Goal: Task Accomplishment & Management: Use online tool/utility

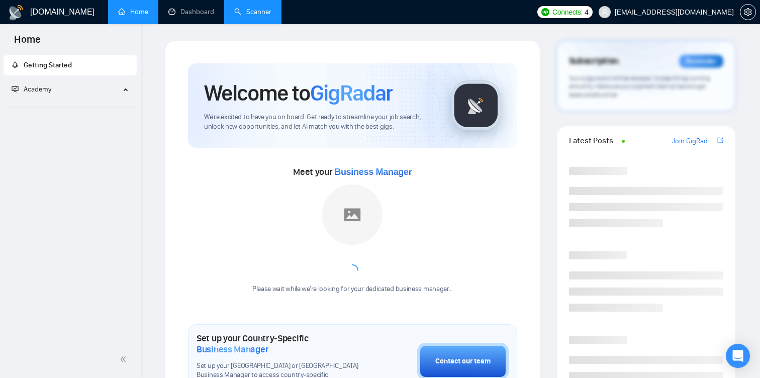
click at [255, 16] on link "Scanner" at bounding box center [252, 12] width 37 height 9
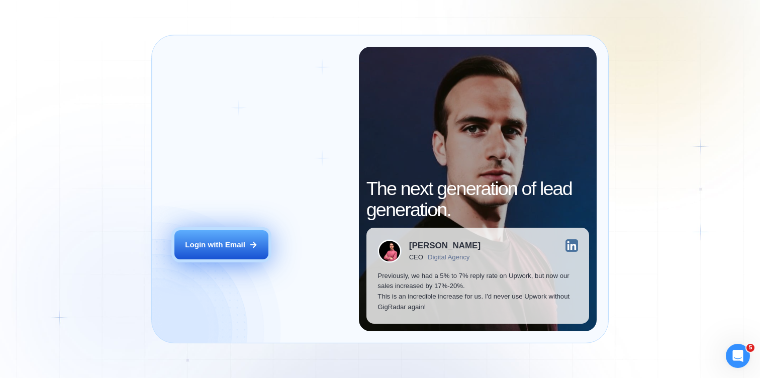
click at [243, 253] on button "Login with Email" at bounding box center [221, 245] width 94 height 30
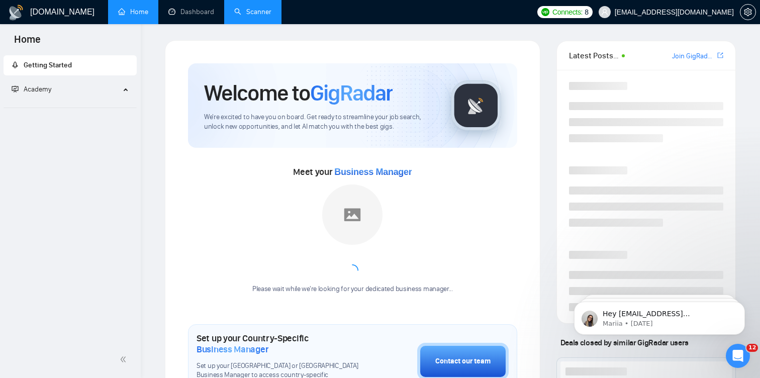
click at [256, 14] on link "Scanner" at bounding box center [252, 12] width 37 height 9
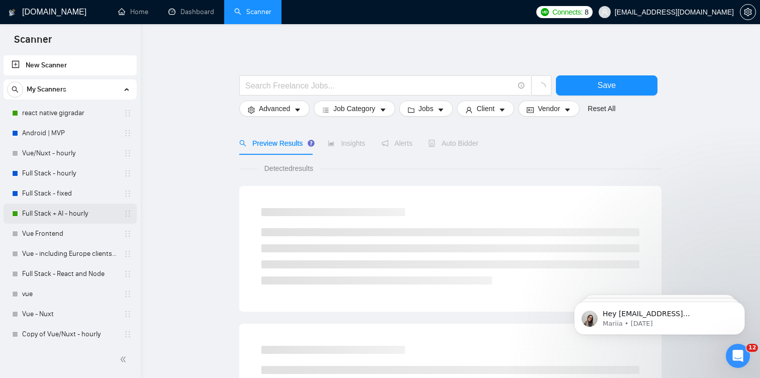
click at [83, 211] on link "Full Stack + AI - hourly" at bounding box center [70, 214] width 96 height 20
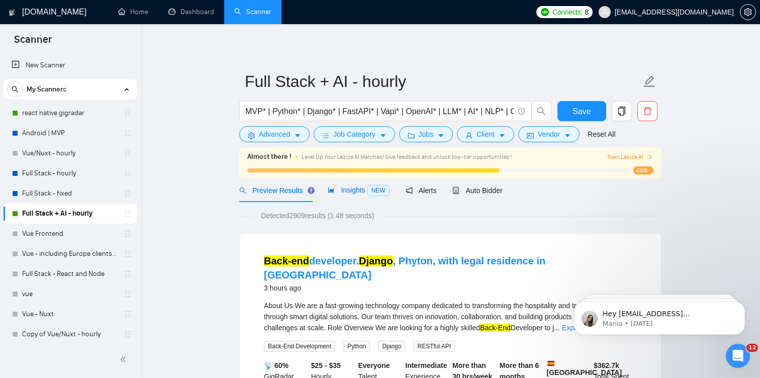
click at [364, 192] on span "Insights NEW" at bounding box center [358, 190] width 61 height 8
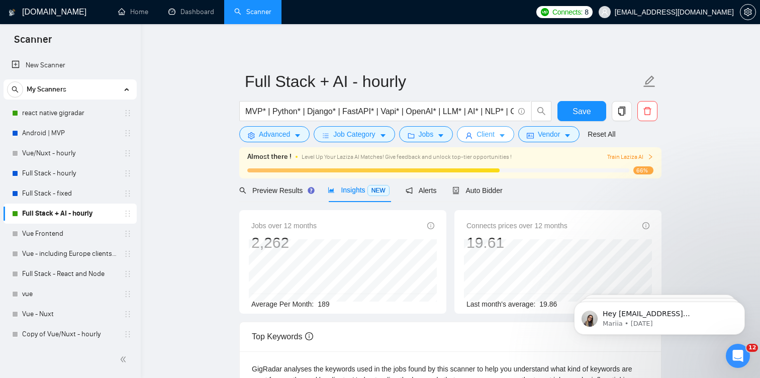
click at [494, 141] on button "Client" at bounding box center [485, 134] width 57 height 16
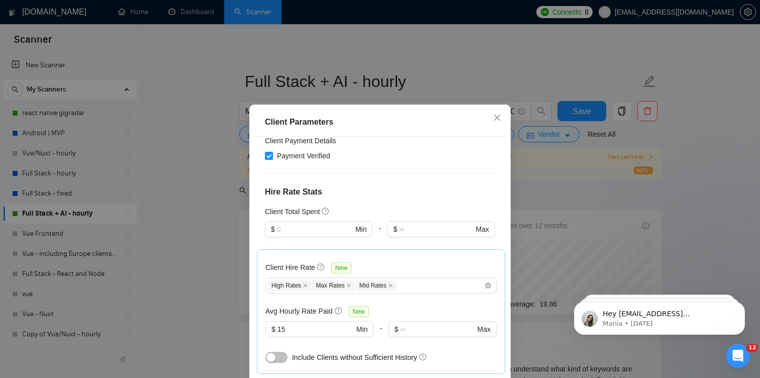
scroll to position [285, 0]
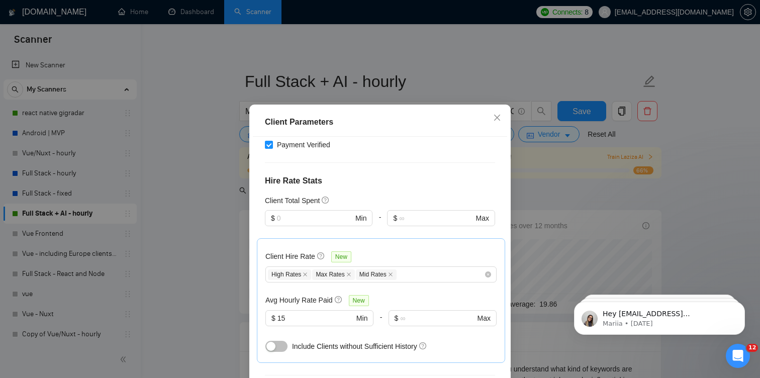
click at [277, 341] on button "button" at bounding box center [277, 346] width 22 height 11
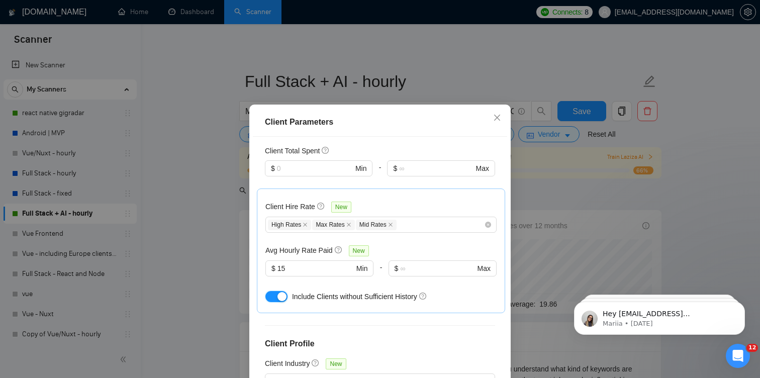
scroll to position [390, 0]
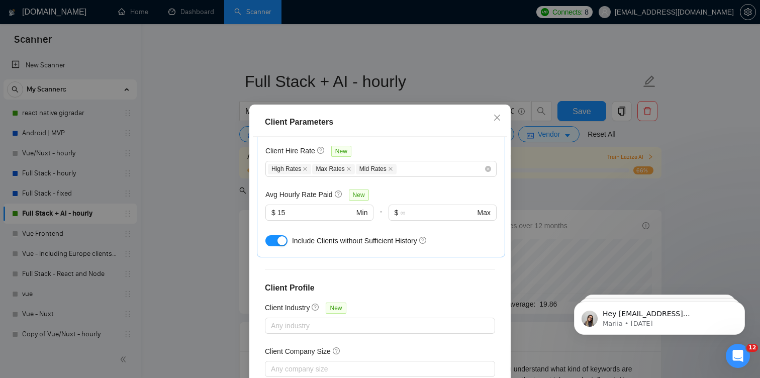
click at [611, 199] on div "Client Parameters Client Location Include Client Countries United States Europe…" at bounding box center [380, 189] width 760 height 378
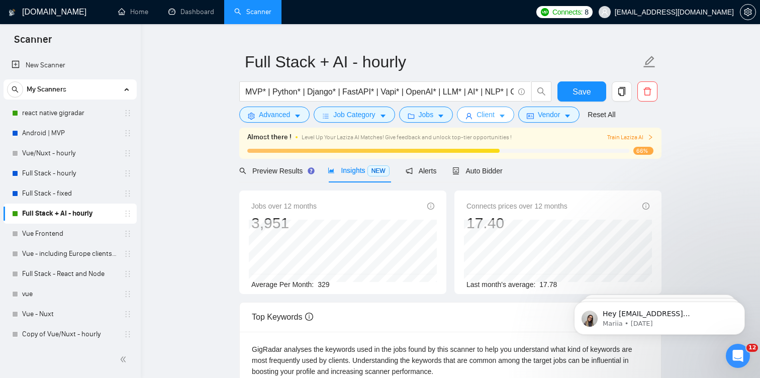
scroll to position [22, 0]
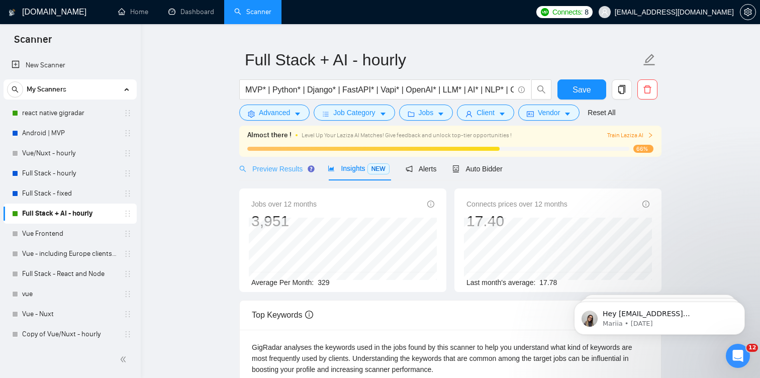
click at [284, 176] on div "Preview Results" at bounding box center [275, 169] width 72 height 24
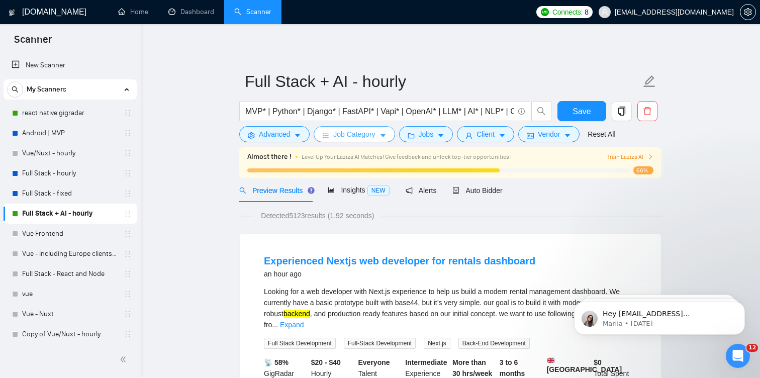
click at [366, 138] on span "Job Category" at bounding box center [354, 134] width 42 height 11
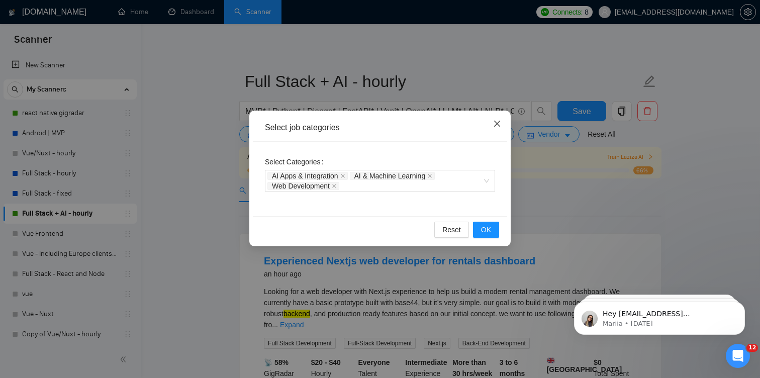
click at [500, 122] on icon "close" at bounding box center [497, 124] width 8 height 8
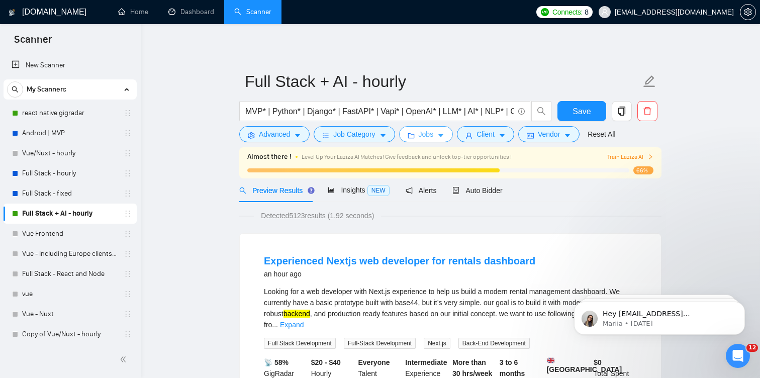
click at [434, 134] on span "Jobs" at bounding box center [426, 134] width 15 height 11
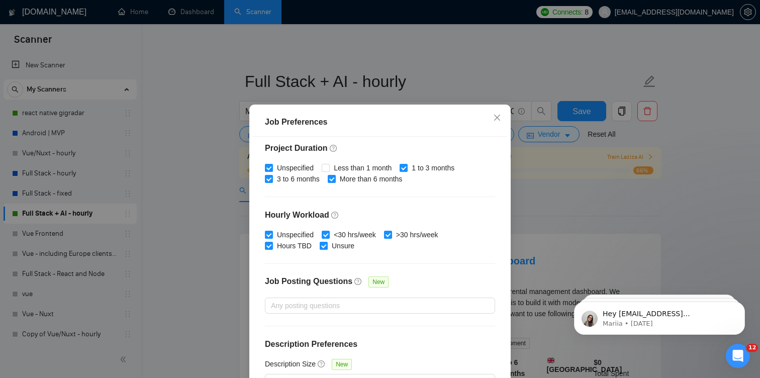
scroll to position [28, 0]
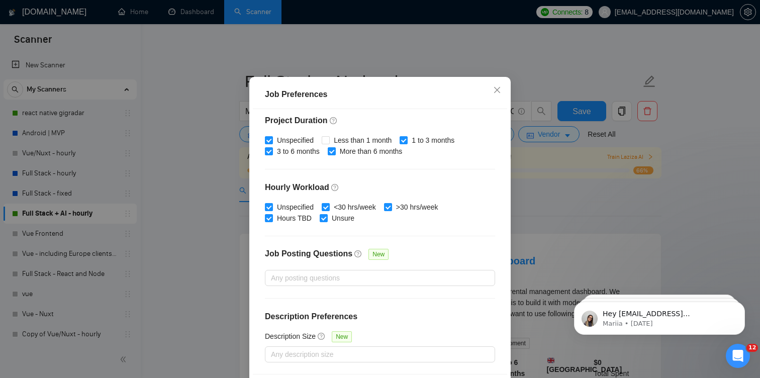
click at [549, 173] on div "Job Preferences Budget Project Type All Fixed Price Hourly Rate Fixed Price Bud…" at bounding box center [380, 189] width 760 height 378
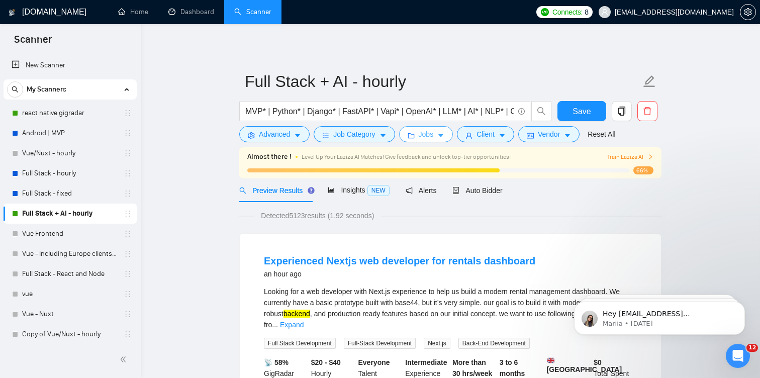
scroll to position [0, 0]
click at [487, 135] on span "Client" at bounding box center [486, 134] width 18 height 11
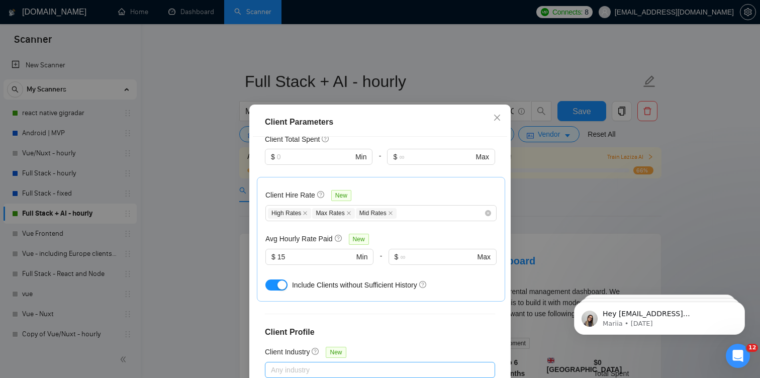
scroll to position [279, 0]
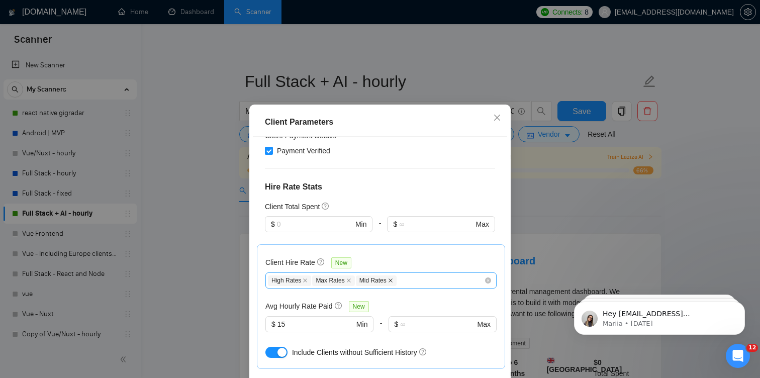
click at [393, 278] on icon "close" at bounding box center [390, 280] width 5 height 5
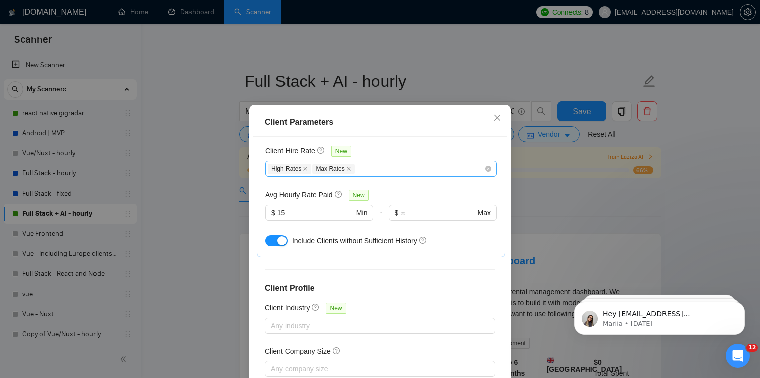
scroll to position [67, 0]
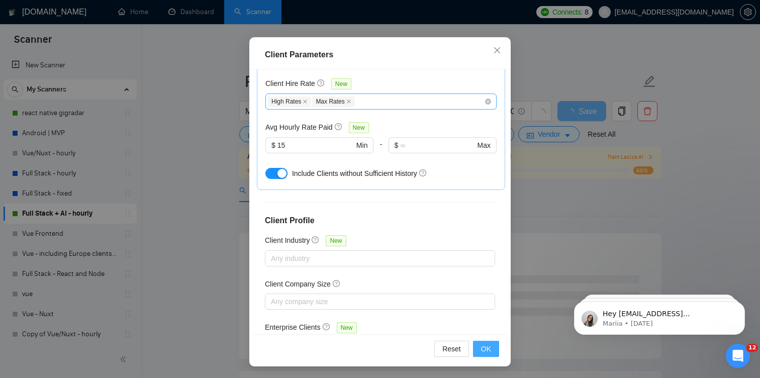
click at [482, 347] on span "OK" at bounding box center [486, 348] width 10 height 11
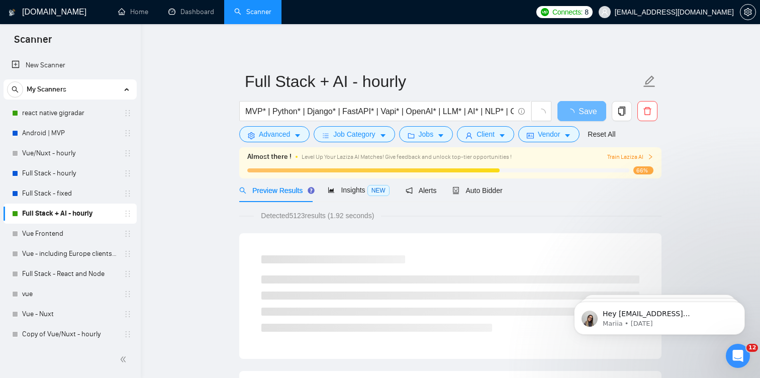
scroll to position [23, 0]
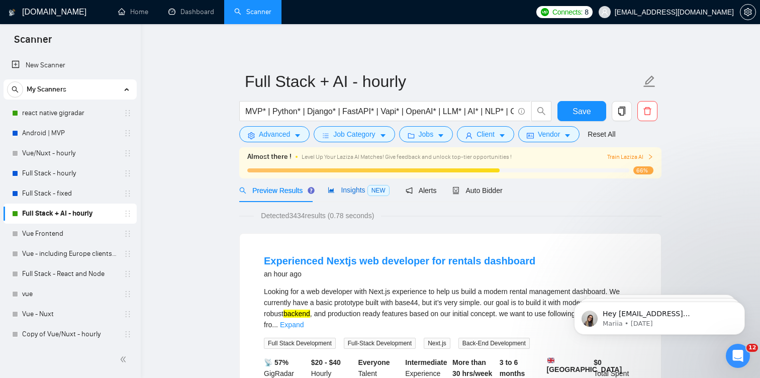
click at [364, 191] on span "Insights NEW" at bounding box center [358, 190] width 61 height 8
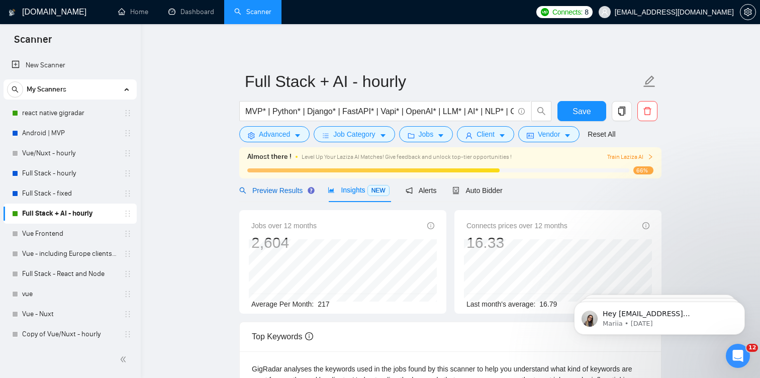
click at [296, 195] on div "Preview Results" at bounding box center [275, 190] width 72 height 11
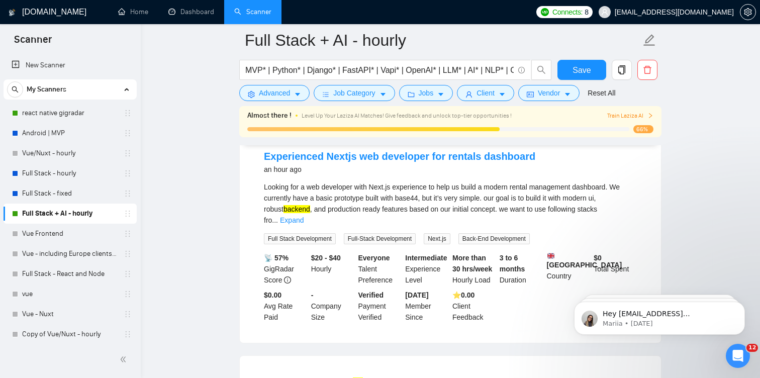
scroll to position [110, 0]
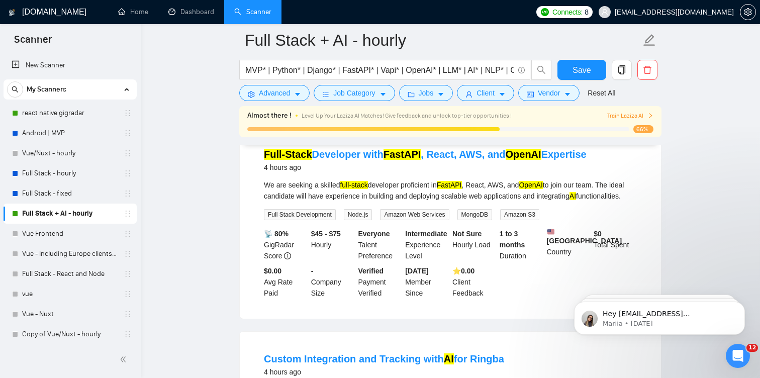
scroll to position [573, 0]
click at [492, 154] on link "Full-Stack Developer with FastAPI , React, AWS, and OpenAI Expertise" at bounding box center [425, 153] width 323 height 11
click at [480, 92] on button "Client" at bounding box center [485, 93] width 57 height 16
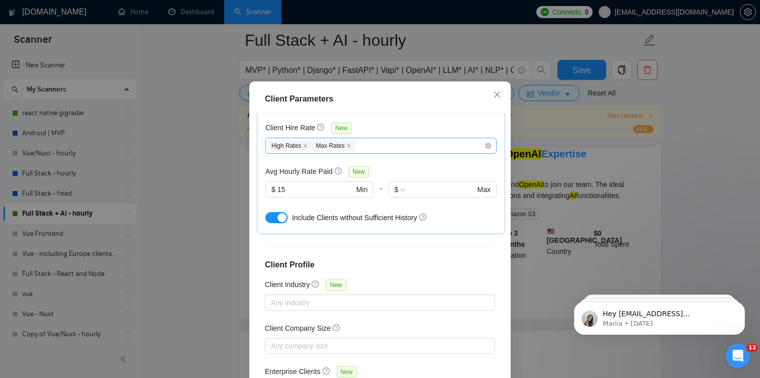
click at [277, 212] on button "button" at bounding box center [277, 217] width 22 height 11
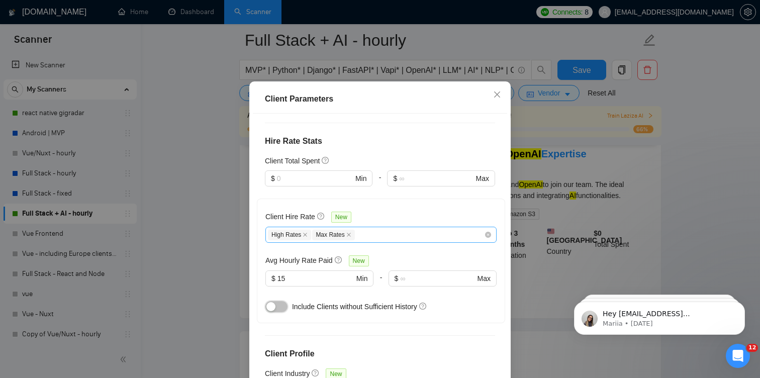
scroll to position [287, 0]
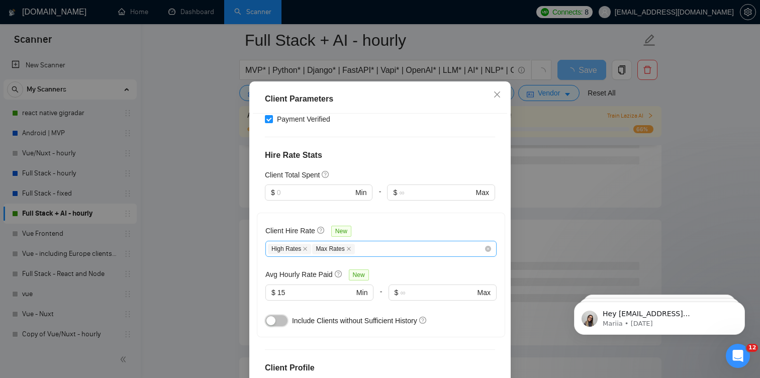
click at [365, 243] on div "High Rates Max Rates" at bounding box center [376, 249] width 216 height 12
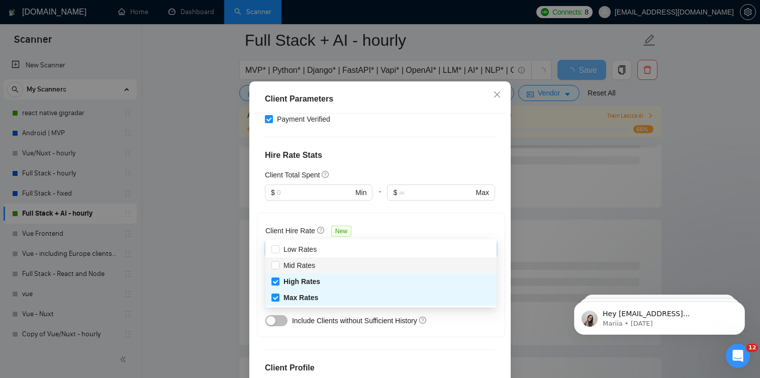
click at [330, 266] on div "Mid Rates" at bounding box center [381, 265] width 219 height 11
checkbox input "true"
click at [382, 320] on div "Client Location Include Client Countries United States Europe Exclude Client Co…" at bounding box center [380, 246] width 254 height 265
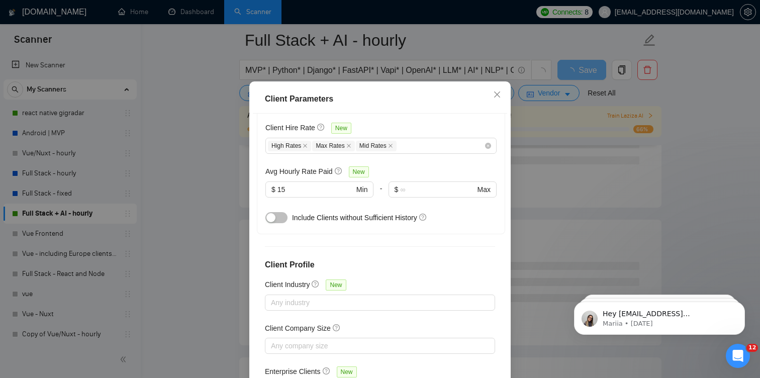
scroll to position [67, 0]
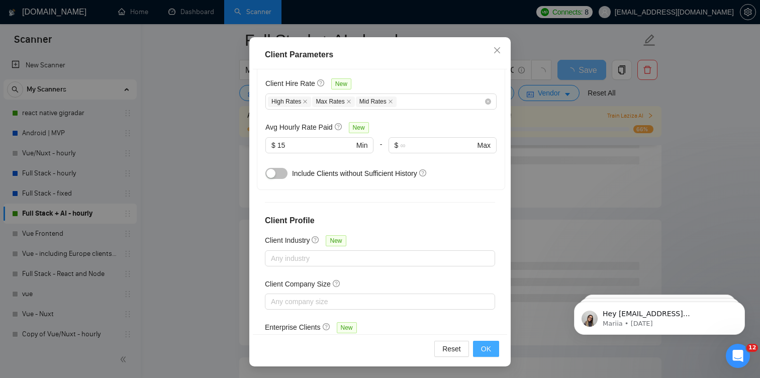
click at [484, 348] on span "OK" at bounding box center [486, 348] width 10 height 11
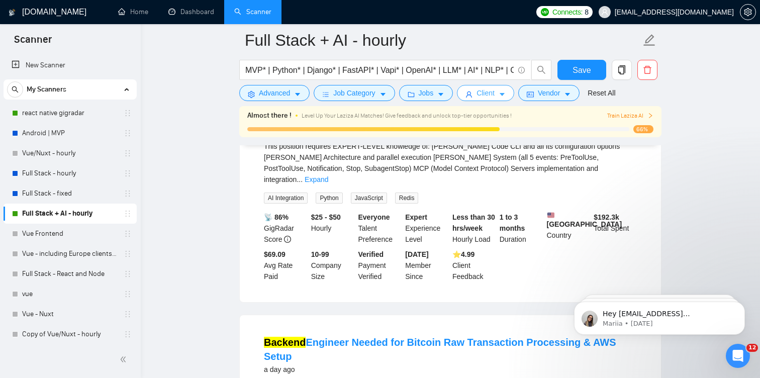
scroll to position [2208, 0]
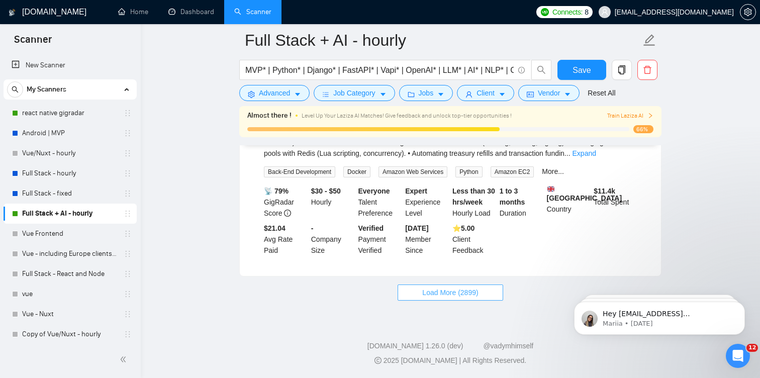
click at [478, 297] on span "Load More (2899)" at bounding box center [450, 292] width 56 height 11
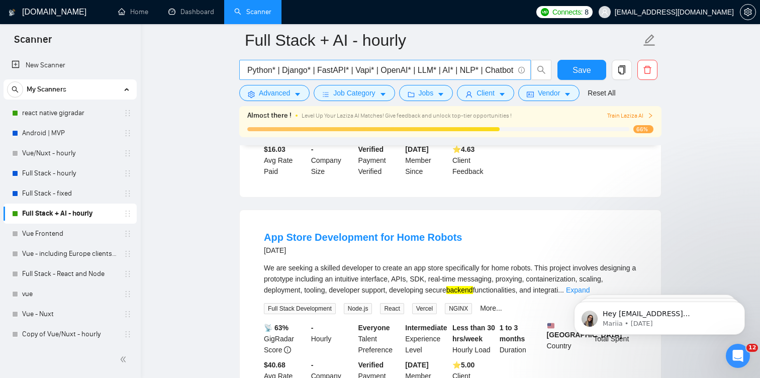
scroll to position [0, 0]
click at [357, 95] on span "Job Category" at bounding box center [354, 93] width 42 height 11
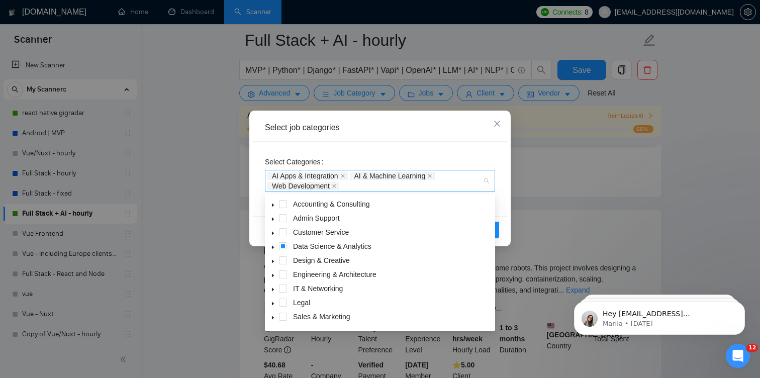
click at [385, 186] on div "AI Apps & Integration AI & Machine Learning Web Development" at bounding box center [375, 181] width 215 height 20
click at [274, 247] on icon "caret-down" at bounding box center [273, 248] width 2 height 4
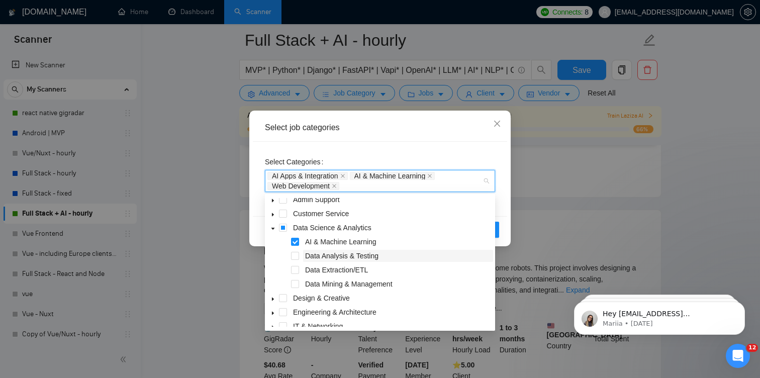
scroll to position [45, 0]
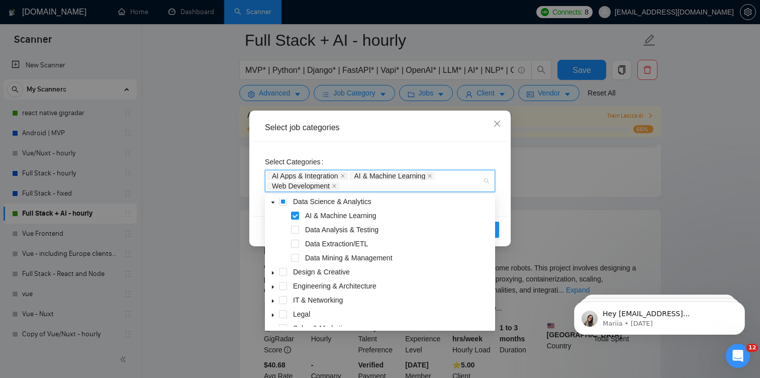
click at [448, 136] on div "Select job categories" at bounding box center [380, 128] width 254 height 28
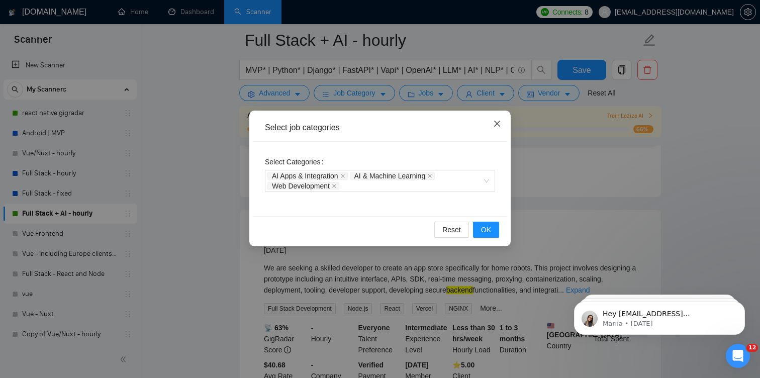
click at [495, 124] on icon "close" at bounding box center [497, 124] width 8 height 8
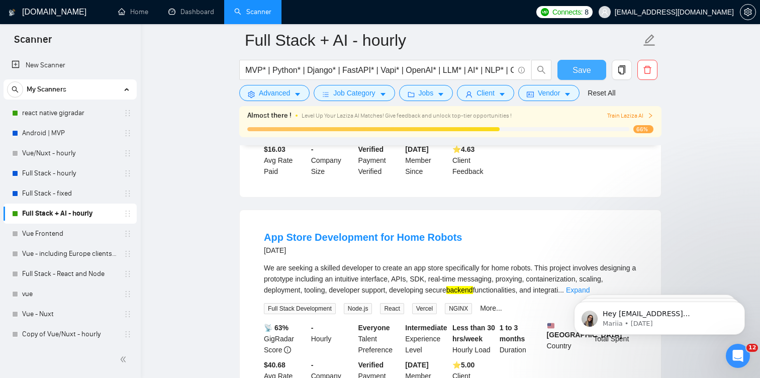
click at [581, 65] on span "Save" at bounding box center [582, 70] width 18 height 13
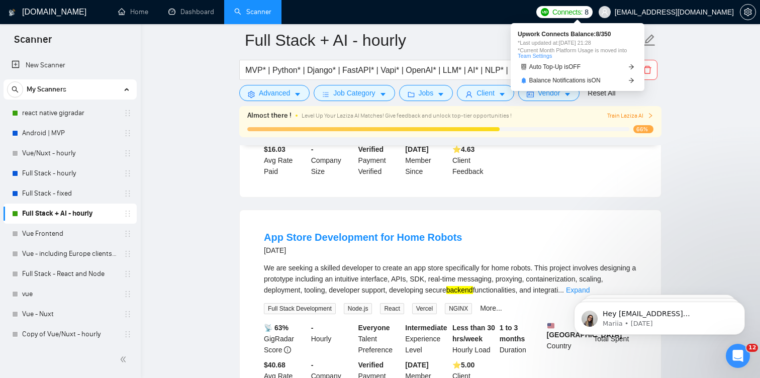
click at [577, 17] on span "Connects:" at bounding box center [568, 12] width 30 height 11
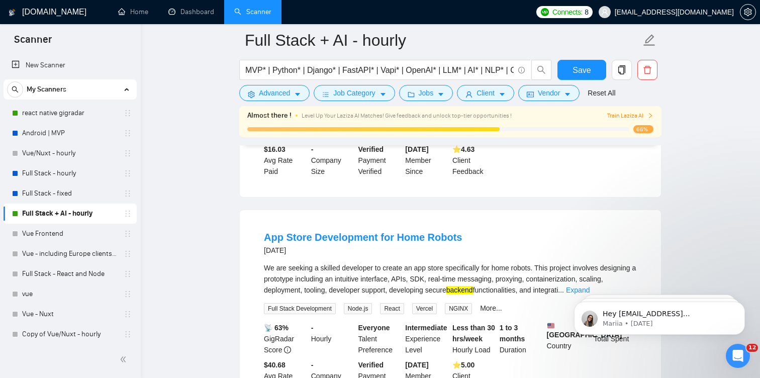
click at [136, 8] on link "Home" at bounding box center [133, 12] width 30 height 9
